Goal: Browse casually

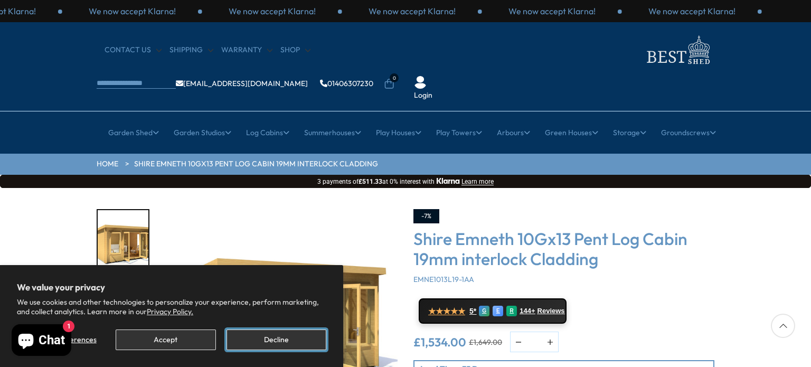
click at [255, 344] on button "Decline" at bounding box center [276, 339] width 100 height 21
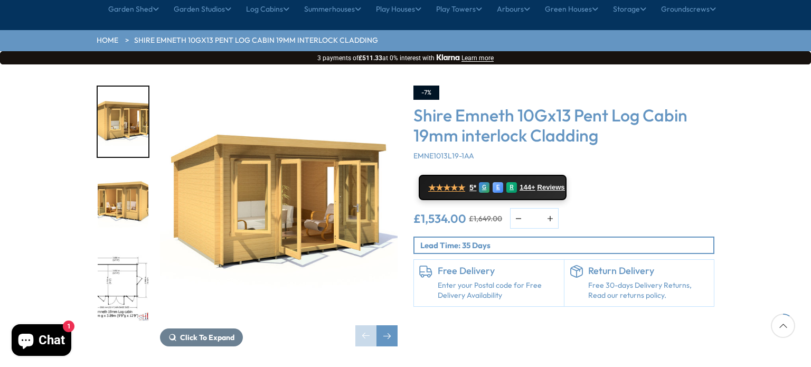
scroll to position [106, 0]
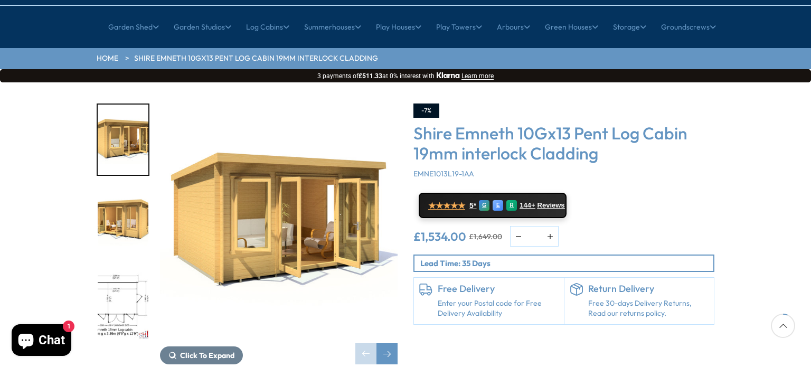
click at [109, 270] on img "3 / 15" at bounding box center [123, 305] width 51 height 70
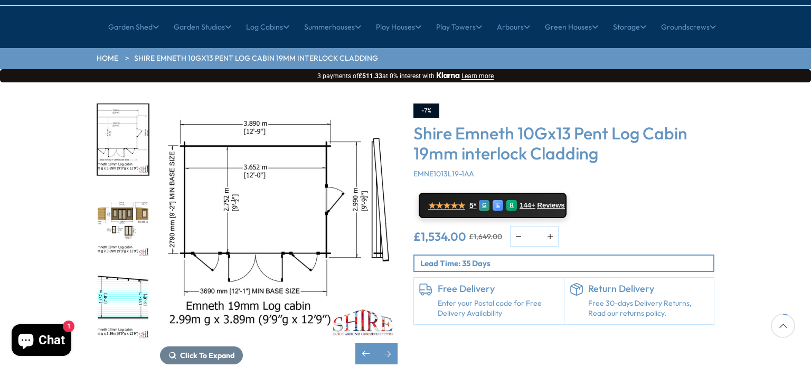
click at [134, 270] on img "5 / 15" at bounding box center [123, 305] width 51 height 70
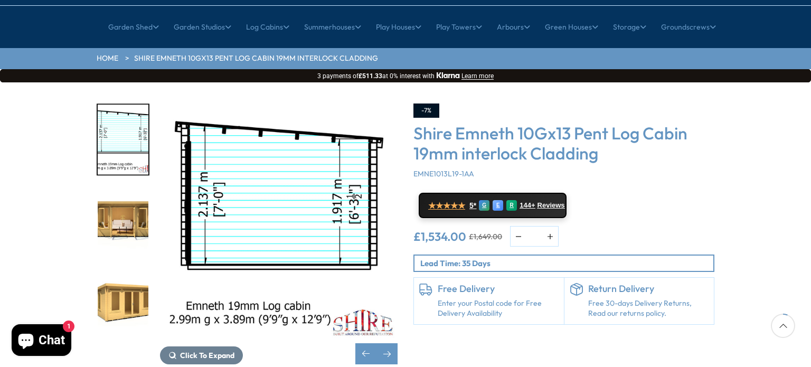
click at [118, 187] on img "6 / 15" at bounding box center [123, 222] width 51 height 70
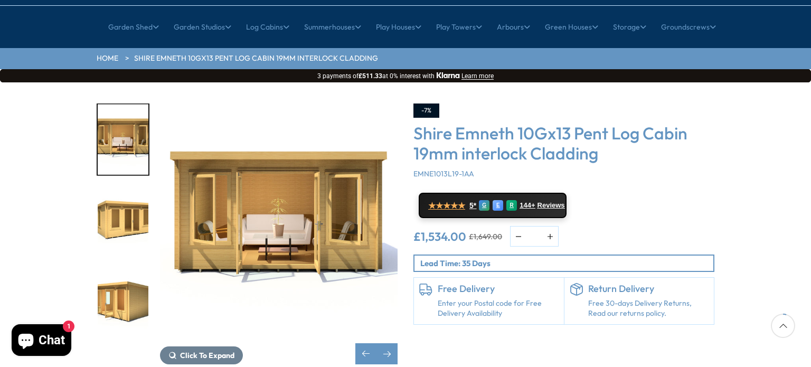
scroll to position [0, 0]
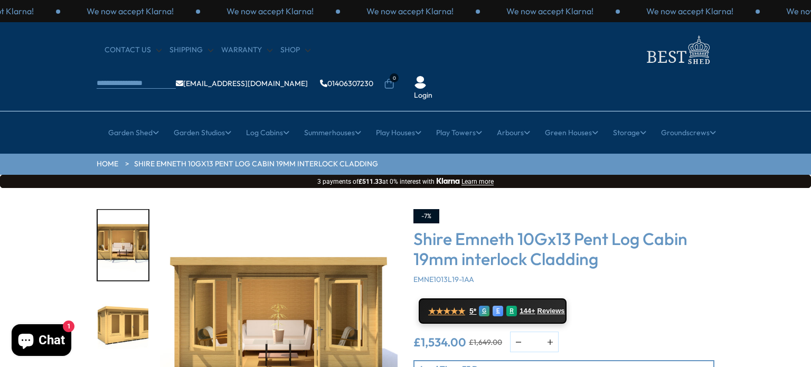
click at [108, 159] on link "HOME" at bounding box center [108, 164] width 22 height 11
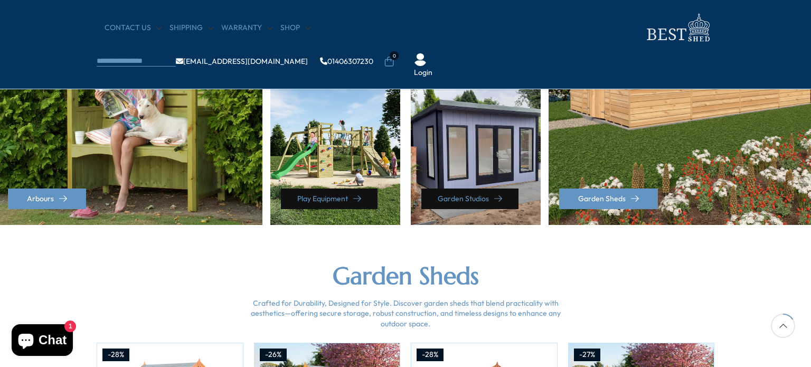
scroll to position [686, 0]
